Goal: Transaction & Acquisition: Purchase product/service

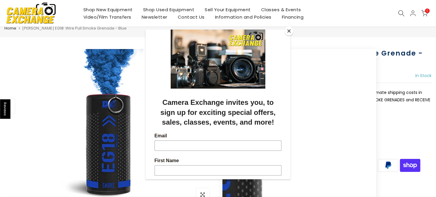
scroll to position [54, 0]
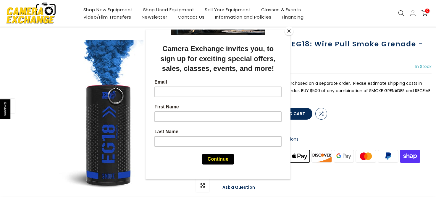
click at [287, 30] on button "Close" at bounding box center [288, 31] width 9 height 9
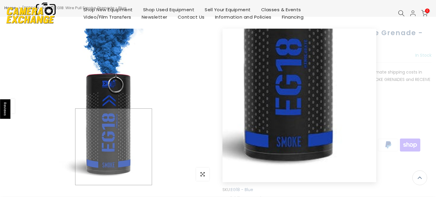
scroll to position [11, 0]
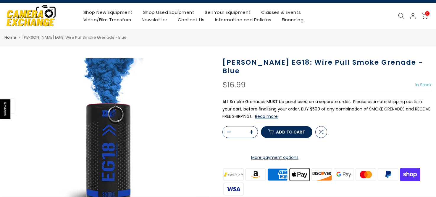
drag, startPoint x: 223, startPoint y: 64, endPoint x: 286, endPoint y: 63, distance: 63.9
click at [286, 63] on h1 "Enola Gaye EG18: Wire Pull Smoke Grenade - Blue" at bounding box center [326, 66] width 209 height 17
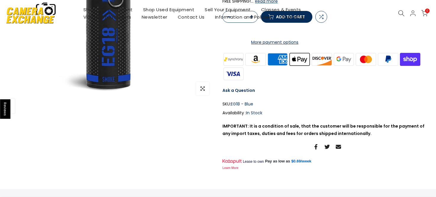
scroll to position [0, 0]
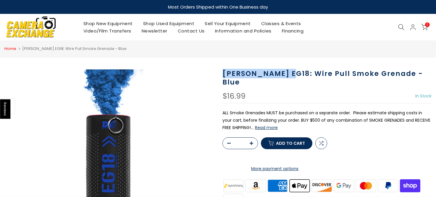
click at [8, 46] on link "Home" at bounding box center [10, 49] width 12 height 6
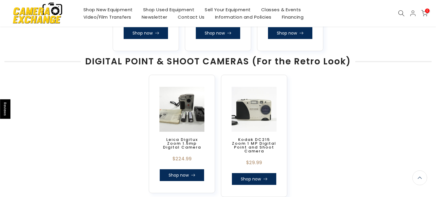
scroll to position [304, 0]
